Goal: Transaction & Acquisition: Book appointment/travel/reservation

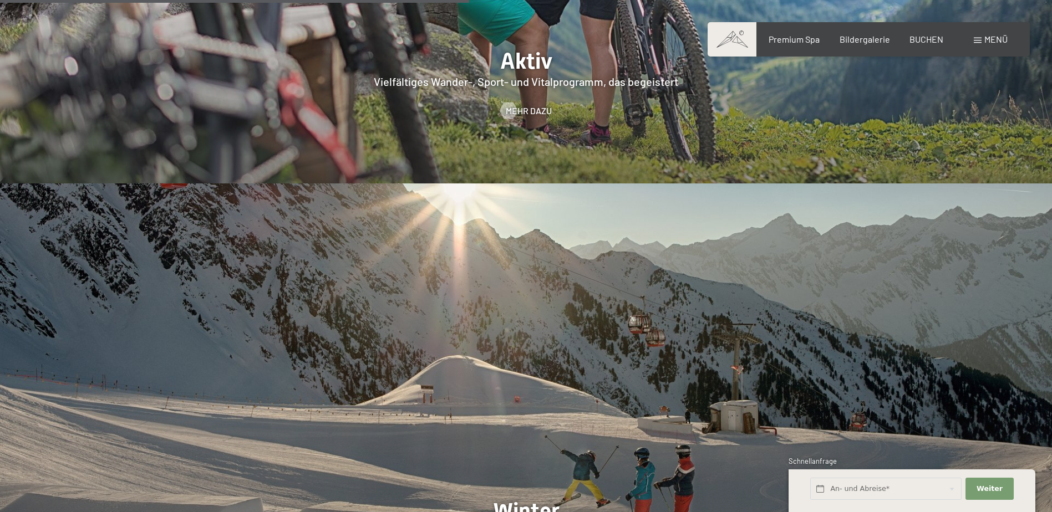
scroll to position [2772, 0]
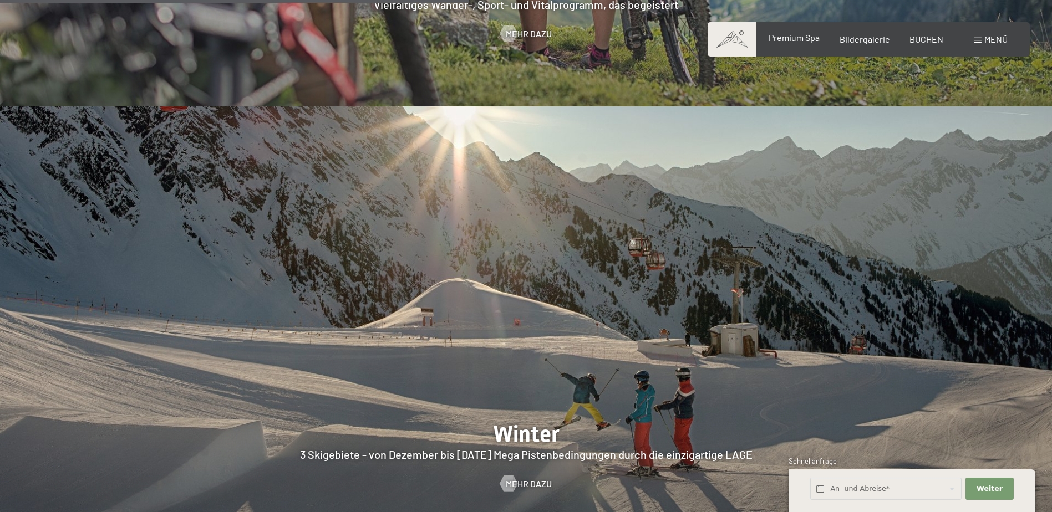
click at [806, 39] on span "Premium Spa" at bounding box center [794, 37] width 51 height 11
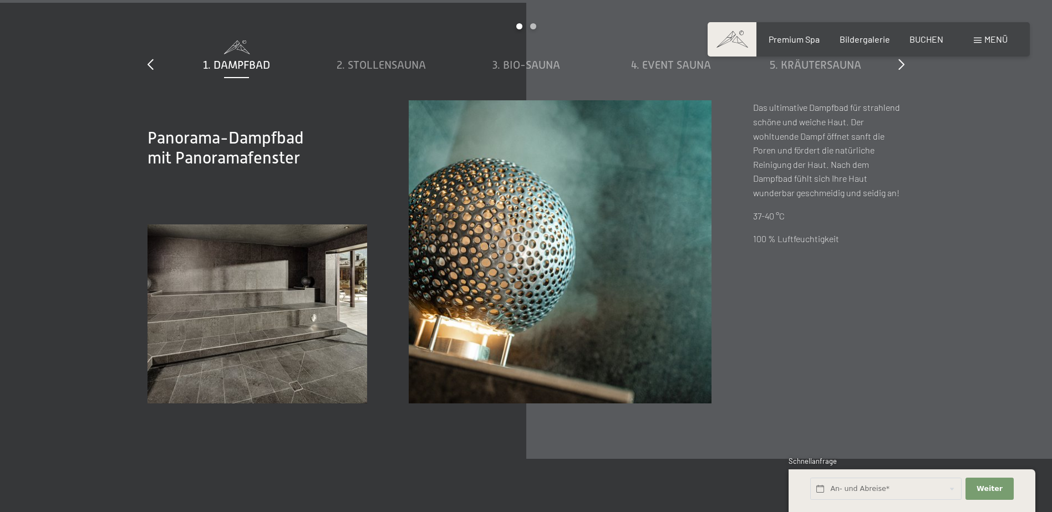
scroll to position [3992, 0]
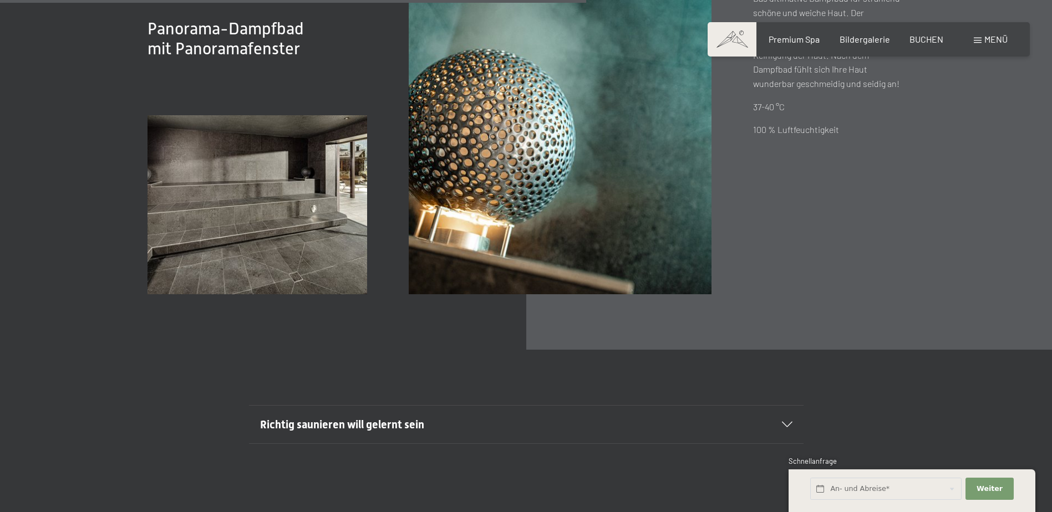
click at [990, 36] on span "Menü" at bounding box center [995, 39] width 23 height 11
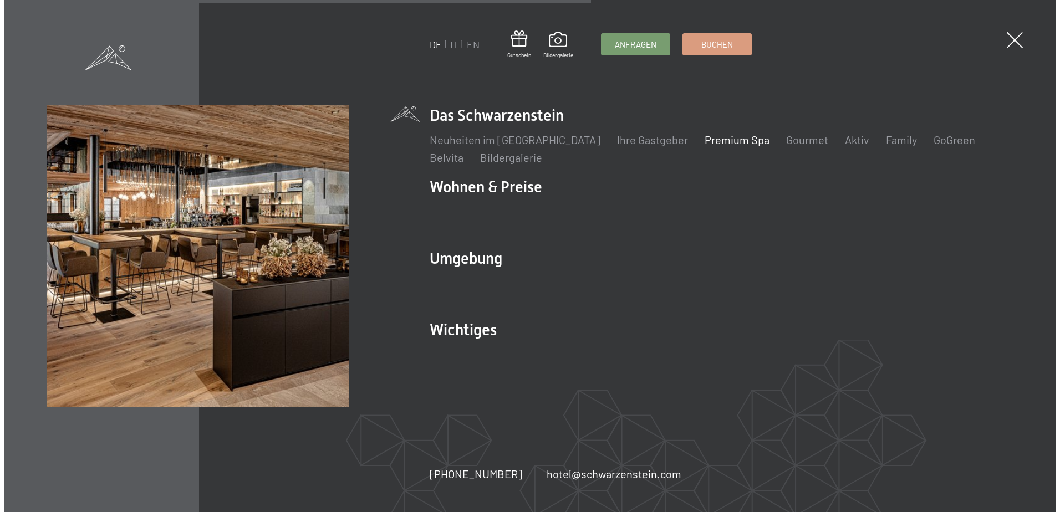
scroll to position [4007, 0]
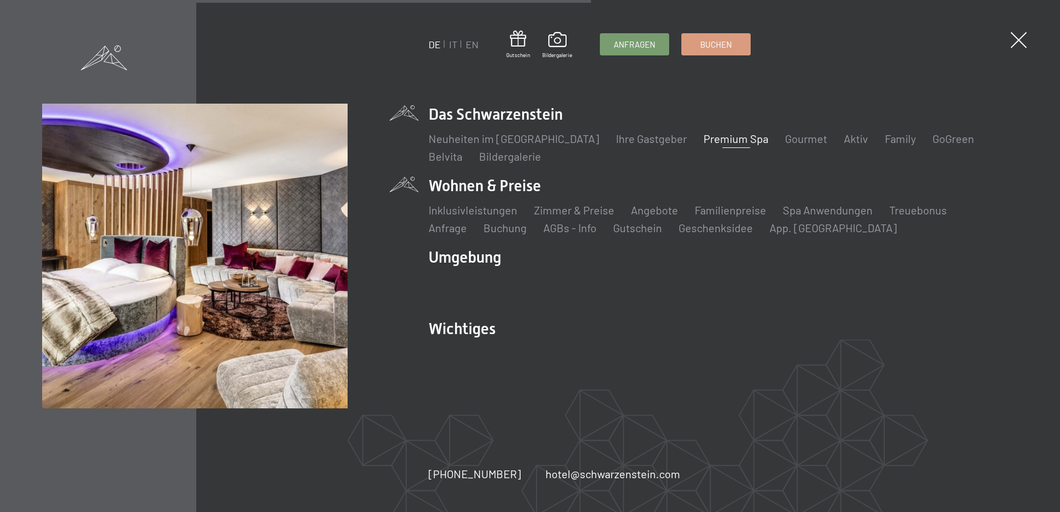
click at [519, 185] on li "Wohnen & Preise Inklusivleistungen Zimmer & Preise Liste Angebote Liste Familie…" at bounding box center [723, 205] width 589 height 60
click at [562, 208] on link "Zimmer & Preise" at bounding box center [574, 209] width 80 height 13
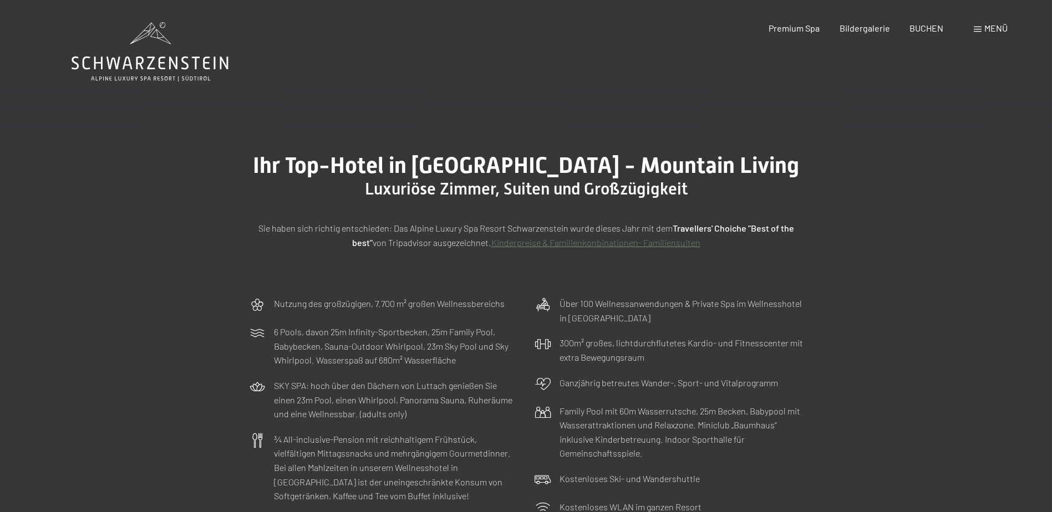
drag, startPoint x: 657, startPoint y: 324, endPoint x: 655, endPoint y: 108, distance: 216.3
click at [977, 31] on span at bounding box center [978, 30] width 8 height 6
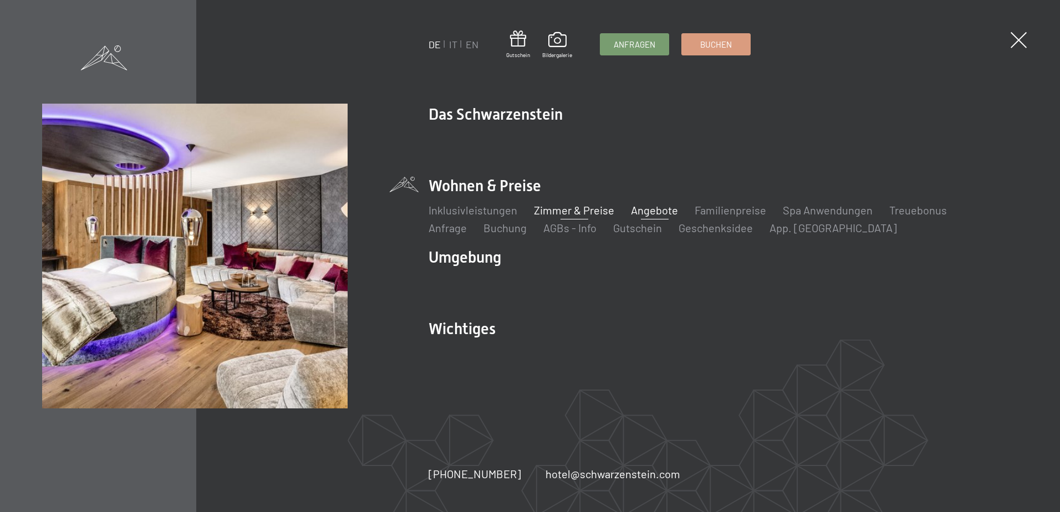
click at [652, 208] on link "Angebote" at bounding box center [654, 209] width 47 height 13
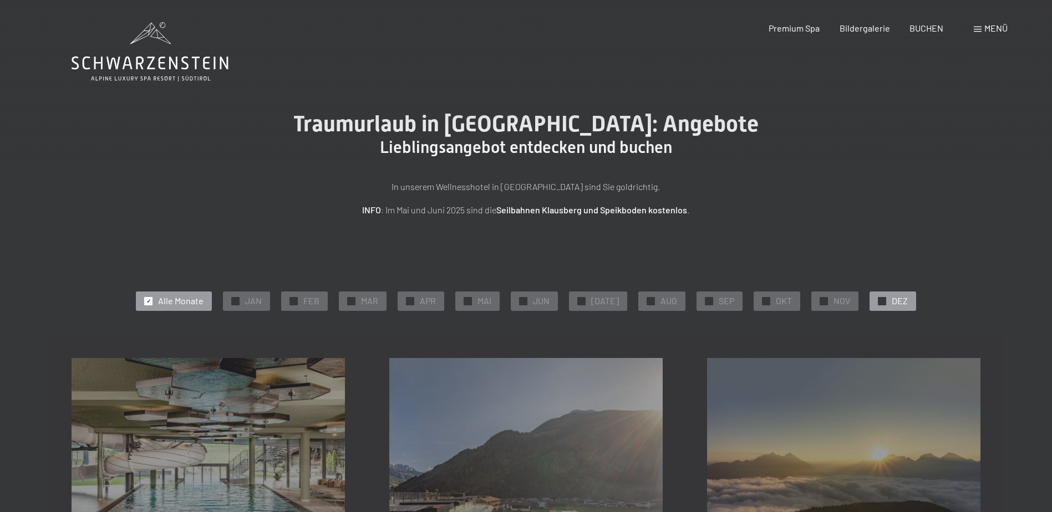
click at [892, 299] on span "DEZ" at bounding box center [900, 301] width 16 height 12
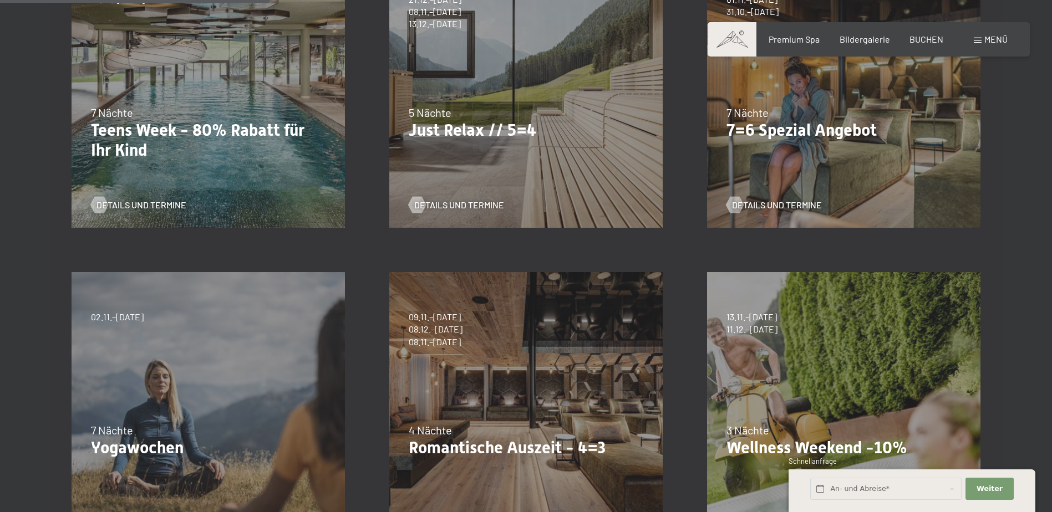
scroll to position [499, 0]
